Goal: Transaction & Acquisition: Purchase product/service

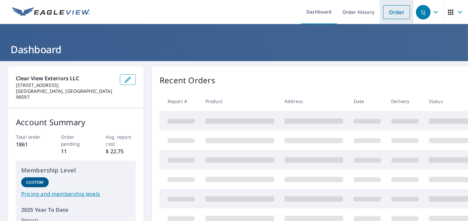
click at [388, 10] on link "Order" at bounding box center [396, 12] width 27 height 14
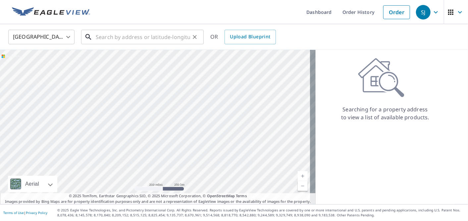
click at [127, 37] on input "text" at bounding box center [143, 37] width 94 height 19
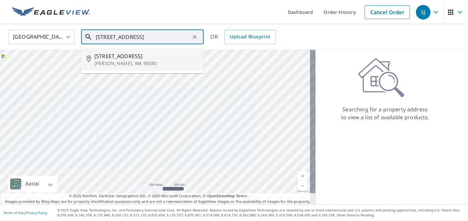
click at [119, 64] on p "[PERSON_NAME], WA 98580" at bounding box center [146, 63] width 104 height 7
type input "[STREET_ADDRESS][PERSON_NAME]"
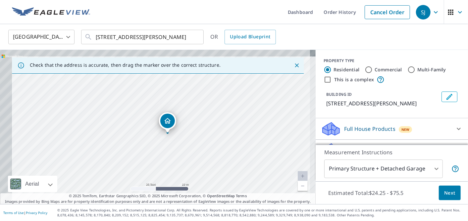
drag, startPoint x: 137, startPoint y: 119, endPoint x: 161, endPoint y: 133, distance: 27.1
click at [161, 133] on div "[STREET_ADDRESS][PERSON_NAME]" at bounding box center [157, 127] width 315 height 155
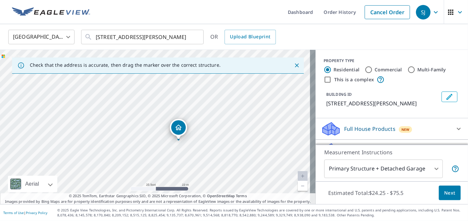
scroll to position [69, 0]
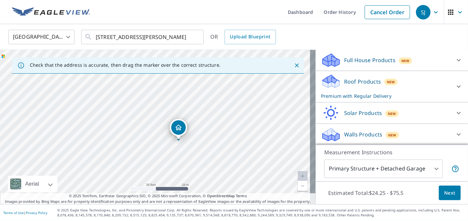
click at [344, 81] on p "Roof Products" at bounding box center [362, 82] width 37 height 8
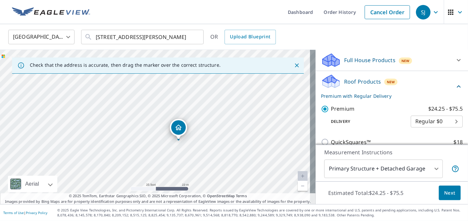
scroll to position [159, 0]
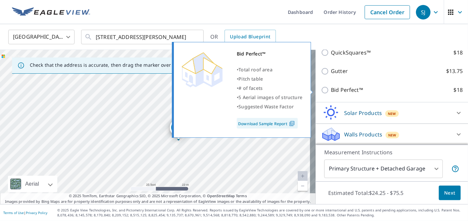
click at [347, 86] on p "Bid Perfect™" at bounding box center [347, 90] width 32 height 8
click at [331, 86] on input "Bid Perfect™ $18" at bounding box center [326, 90] width 10 height 8
checkbox input "true"
checkbox input "false"
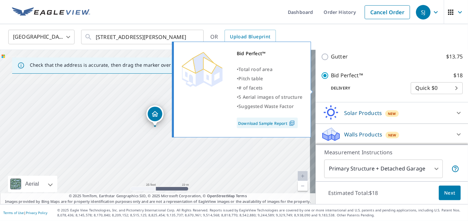
scroll to position [144, 0]
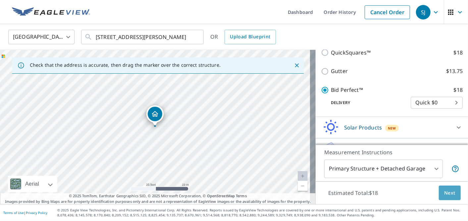
click at [445, 190] on span "Next" at bounding box center [449, 193] width 11 height 8
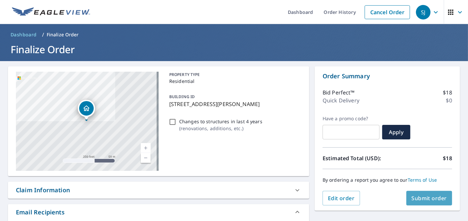
click at [432, 197] on span "Submit order" at bounding box center [428, 198] width 35 height 7
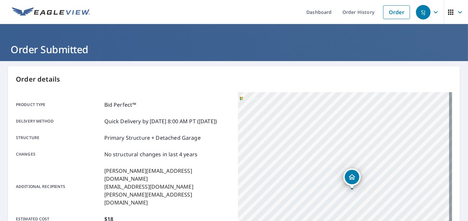
drag, startPoint x: 381, startPoint y: 148, endPoint x: 374, endPoint y: 174, distance: 27.0
click at [374, 174] on div "[STREET_ADDRESS][PERSON_NAME]" at bounding box center [345, 175] width 214 height 166
